Goal: Task Accomplishment & Management: Manage account settings

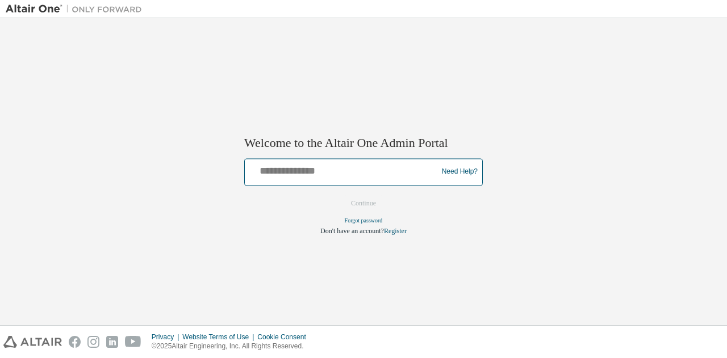
click at [326, 168] on input "text" at bounding box center [342, 169] width 187 height 16
type input "**********"
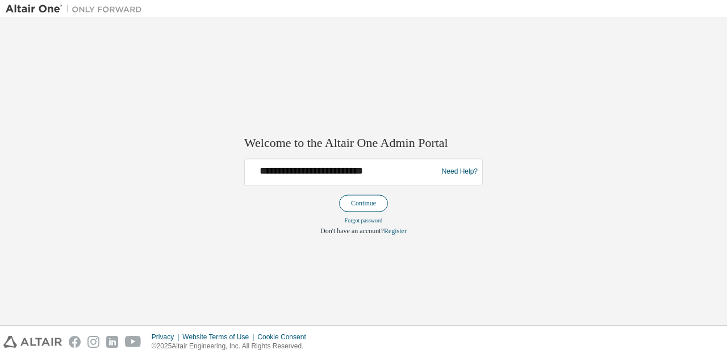
click at [356, 198] on button "Continue" at bounding box center [363, 203] width 49 height 17
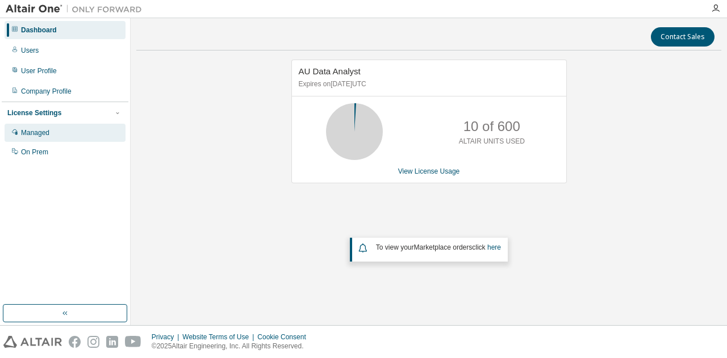
click at [71, 135] on div "Managed" at bounding box center [65, 133] width 121 height 18
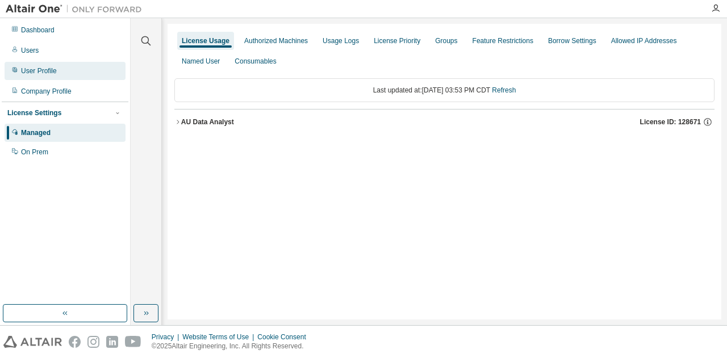
click at [59, 77] on div "User Profile" at bounding box center [65, 71] width 121 height 18
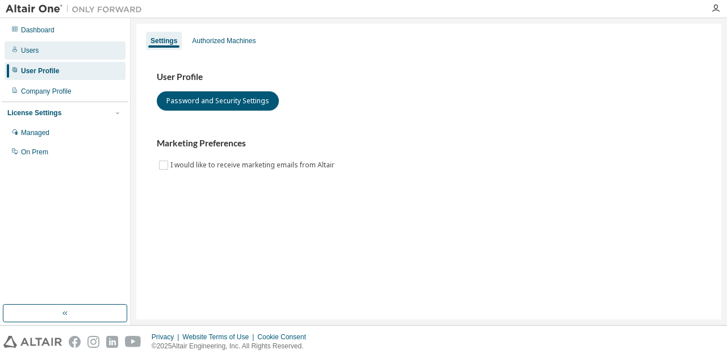
click at [53, 56] on div "Users" at bounding box center [65, 50] width 121 height 18
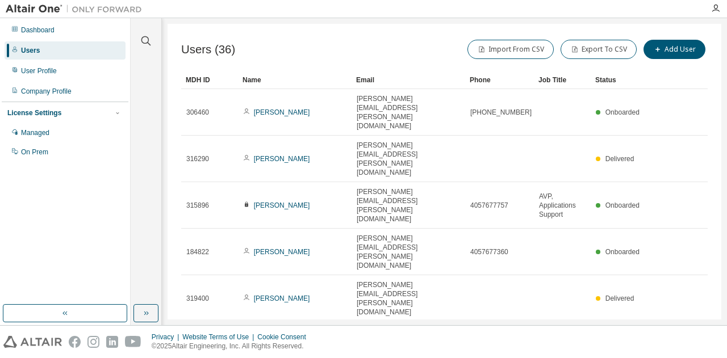
scroll to position [57, 0]
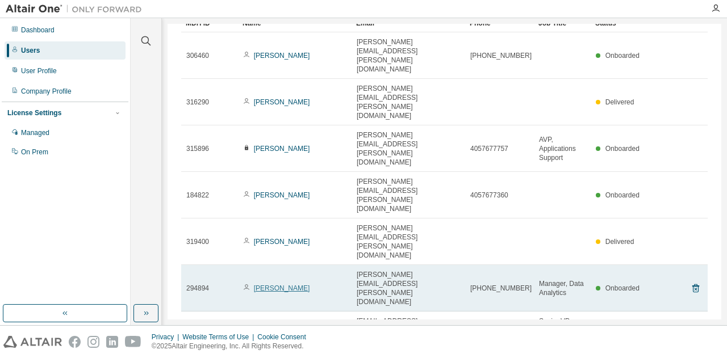
click at [277, 285] on link "[PERSON_NAME]" at bounding box center [282, 289] width 56 height 8
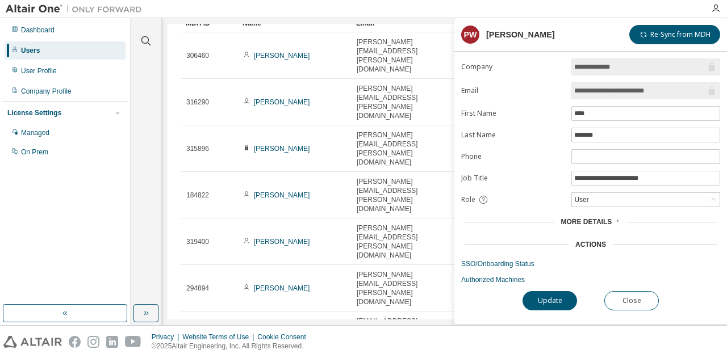
click at [574, 218] on span "More Details" at bounding box center [586, 222] width 51 height 8
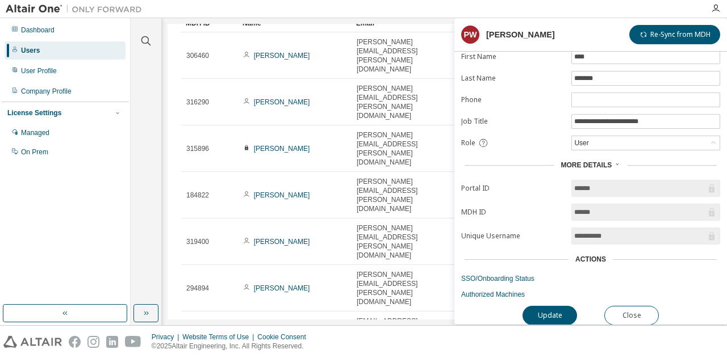
scroll to position [58, 0]
click at [519, 290] on link "Authorized Machines" at bounding box center [590, 294] width 259 height 9
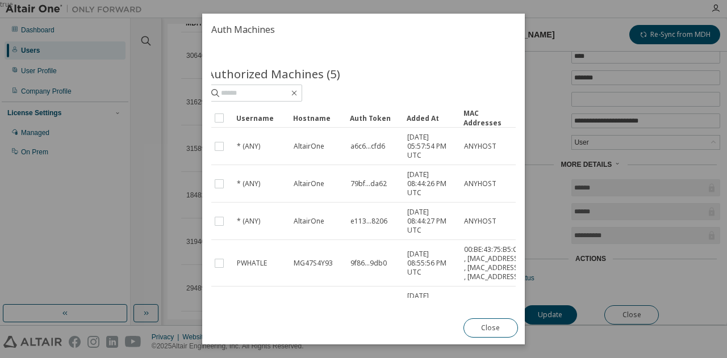
scroll to position [0, 0]
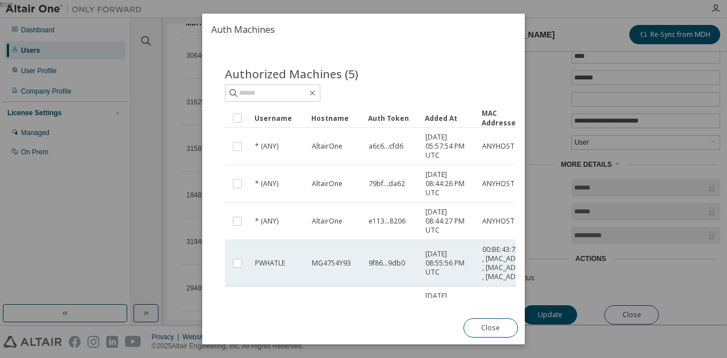
click at [349, 268] on span "MG47S4Y93" at bounding box center [331, 263] width 39 height 9
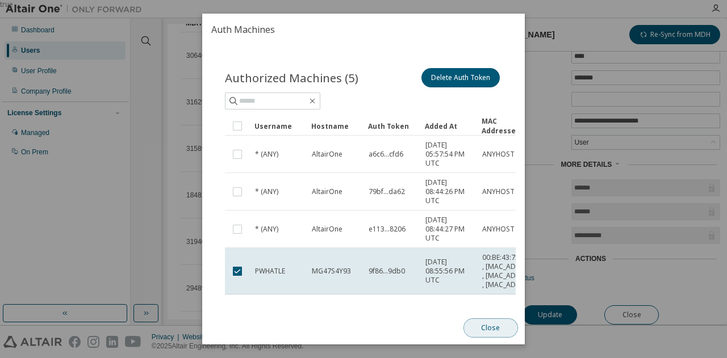
click at [490, 333] on button "Close" at bounding box center [490, 328] width 55 height 19
